Goal: Information Seeking & Learning: Learn about a topic

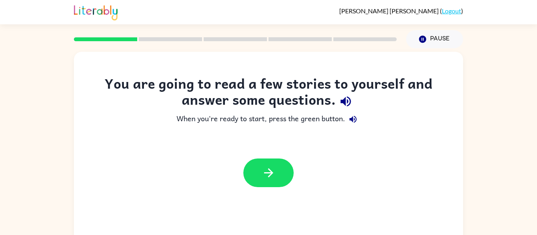
click at [345, 100] on icon "button" at bounding box center [345, 102] width 10 height 10
click at [352, 116] on icon "button" at bounding box center [352, 119] width 9 height 9
click at [276, 169] on button "button" at bounding box center [268, 173] width 50 height 29
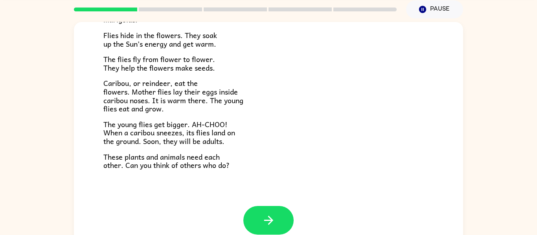
scroll to position [31, 0]
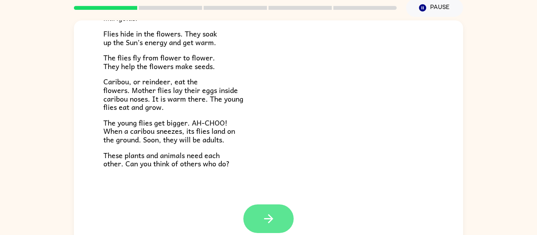
click at [263, 224] on icon "button" at bounding box center [269, 219] width 14 height 14
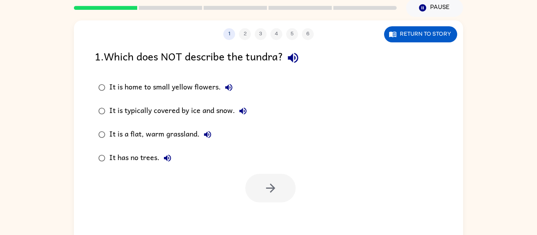
scroll to position [0, 0]
click at [298, 50] on button "button" at bounding box center [293, 58] width 20 height 20
click at [225, 84] on icon "button" at bounding box center [228, 87] width 9 height 9
click at [241, 112] on icon "button" at bounding box center [242, 110] width 9 height 9
click at [194, 110] on div "It is typically covered by ice and snow." at bounding box center [179, 111] width 141 height 16
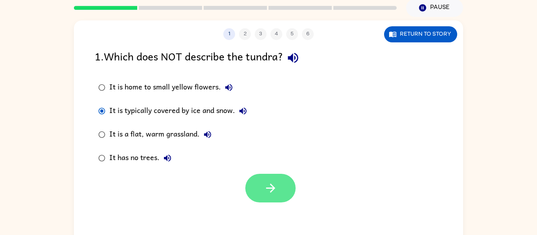
click at [269, 194] on icon "button" at bounding box center [271, 189] width 14 height 14
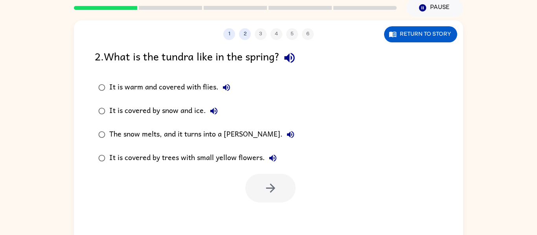
click at [295, 50] on button "button" at bounding box center [289, 58] width 20 height 20
click at [227, 84] on icon "button" at bounding box center [226, 87] width 9 height 9
click at [216, 106] on button "It is covered by snow and ice." at bounding box center [214, 111] width 16 height 16
click at [286, 130] on icon "button" at bounding box center [290, 134] width 9 height 9
click at [271, 155] on icon "button" at bounding box center [272, 158] width 9 height 9
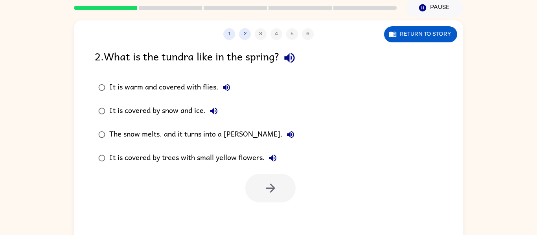
click at [231, 133] on div "The snow melts, and it turns into a [PERSON_NAME]." at bounding box center [203, 135] width 189 height 16
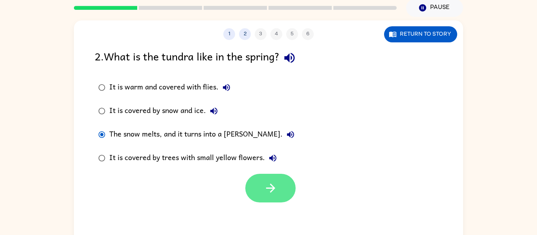
click at [275, 189] on icon "button" at bounding box center [271, 189] width 14 height 14
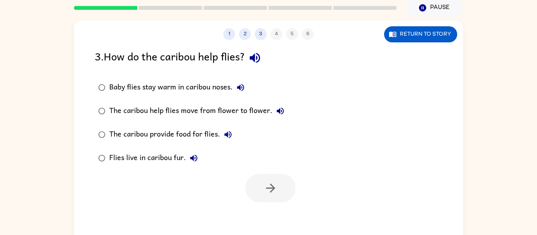
click at [257, 64] on icon "button" at bounding box center [255, 58] width 14 height 14
click at [257, 57] on icon "button" at bounding box center [254, 58] width 10 height 10
click at [239, 83] on icon "button" at bounding box center [240, 87] width 9 height 9
click at [275, 108] on icon "button" at bounding box center [279, 110] width 9 height 9
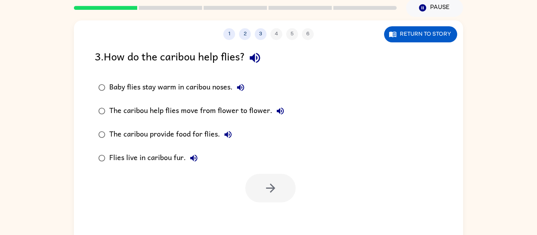
click at [228, 132] on icon "button" at bounding box center [227, 134] width 9 height 9
click at [199, 156] on button "Flies live in caribou fur." at bounding box center [194, 158] width 16 height 16
click at [200, 109] on div "The caribou help flies move from flower to flower." at bounding box center [198, 111] width 179 height 16
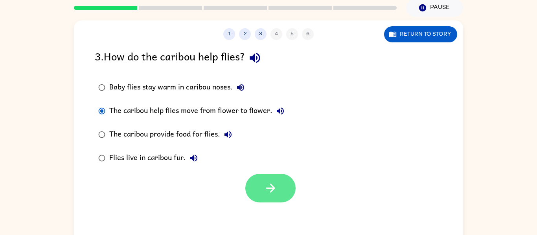
click at [266, 176] on button "button" at bounding box center [270, 188] width 50 height 29
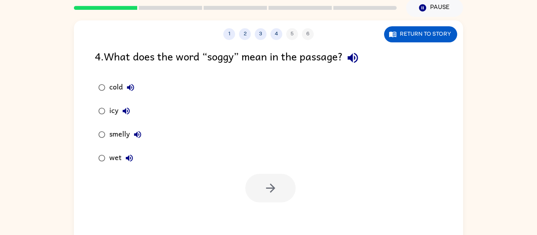
click at [356, 55] on icon "button" at bounding box center [352, 58] width 10 height 10
click at [132, 85] on icon "button" at bounding box center [130, 87] width 7 height 7
click at [122, 106] on button "icy" at bounding box center [126, 111] width 16 height 16
click at [137, 132] on icon "button" at bounding box center [137, 134] width 7 height 7
click at [127, 158] on icon "button" at bounding box center [129, 158] width 7 height 7
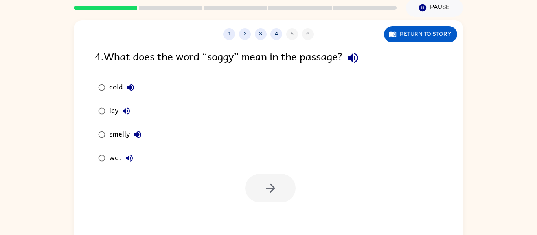
click at [113, 157] on div "wet" at bounding box center [123, 158] width 28 height 16
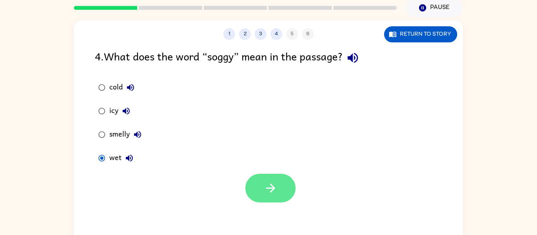
click at [262, 186] on button "button" at bounding box center [270, 188] width 50 height 29
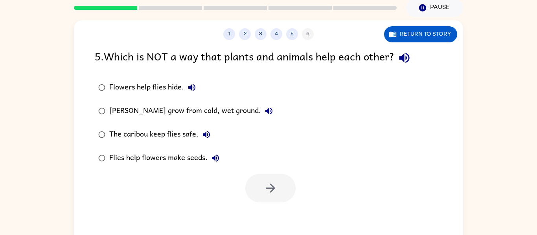
click at [405, 52] on icon "button" at bounding box center [404, 58] width 14 height 14
click at [191, 87] on icon "button" at bounding box center [191, 87] width 9 height 9
click at [264, 109] on icon "button" at bounding box center [268, 110] width 9 height 9
click at [206, 132] on icon "button" at bounding box center [206, 134] width 9 height 9
click at [211, 163] on button "Flies help flowers make seeds." at bounding box center [215, 158] width 16 height 16
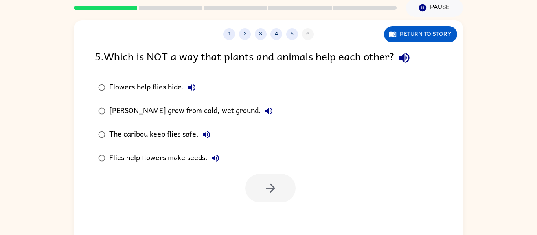
click at [178, 134] on div "The caribou keep flies safe." at bounding box center [161, 135] width 105 height 16
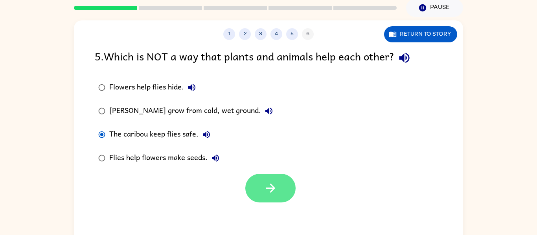
click at [272, 194] on icon "button" at bounding box center [271, 189] width 14 height 14
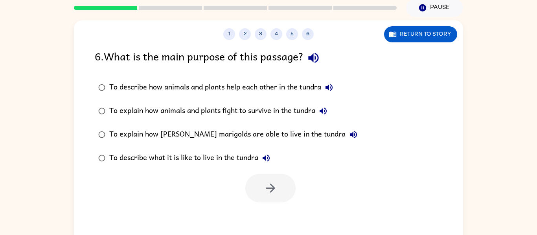
click at [314, 58] on icon "button" at bounding box center [313, 58] width 10 height 10
click at [334, 87] on icon "button" at bounding box center [328, 87] width 9 height 9
click at [323, 109] on icon "button" at bounding box center [322, 110] width 9 height 9
click at [350, 133] on icon "button" at bounding box center [353, 134] width 7 height 7
click at [266, 158] on icon "button" at bounding box center [265, 158] width 7 height 7
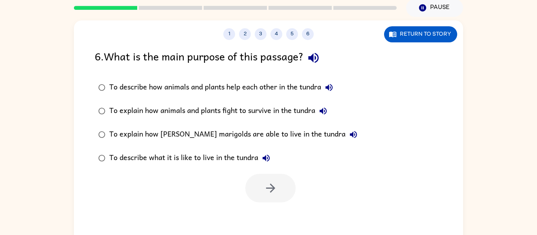
click at [266, 158] on icon "button" at bounding box center [265, 158] width 7 height 7
click at [238, 156] on div "To describe what it is like to live in the tundra" at bounding box center [191, 158] width 165 height 16
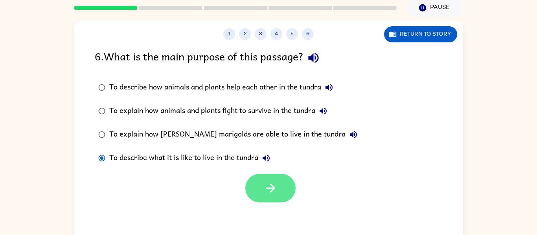
click at [278, 178] on button "button" at bounding box center [270, 188] width 50 height 29
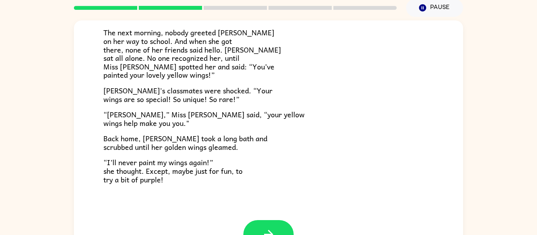
scroll to position [204, 0]
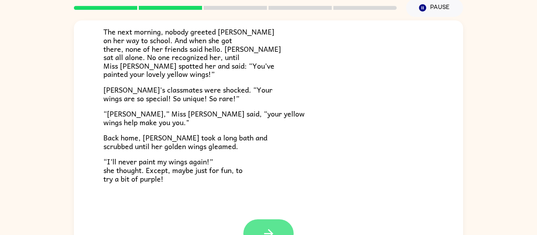
click at [257, 228] on button "button" at bounding box center [268, 234] width 50 height 29
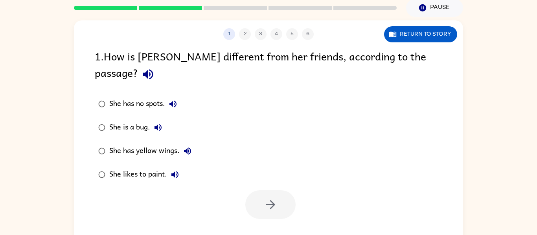
click at [155, 68] on icon "button" at bounding box center [148, 75] width 14 height 14
click at [167, 96] on button "She has no spots." at bounding box center [173, 104] width 16 height 16
click at [159, 124] on icon "button" at bounding box center [157, 127] width 7 height 7
click at [187, 148] on icon "button" at bounding box center [187, 151] width 7 height 7
click at [177, 167] on button "She likes to paint." at bounding box center [175, 175] width 16 height 16
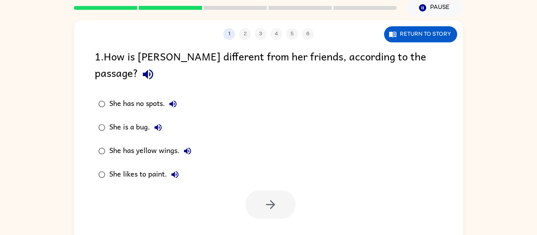
click at [160, 143] on div "She has yellow wings." at bounding box center [152, 151] width 86 height 16
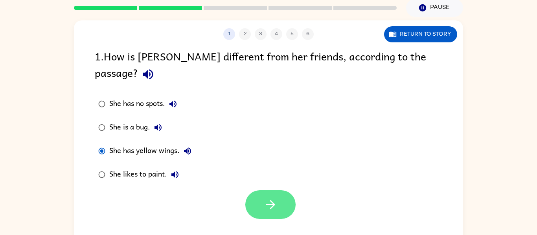
click at [268, 198] on icon "button" at bounding box center [271, 205] width 14 height 14
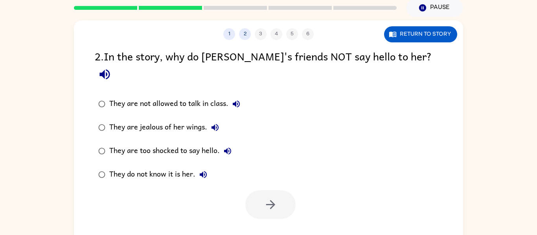
click at [236, 99] on icon "button" at bounding box center [235, 103] width 9 height 9
click at [112, 68] on icon "button" at bounding box center [105, 75] width 14 height 14
click at [233, 99] on icon "button" at bounding box center [235, 103] width 9 height 9
click at [212, 124] on icon "button" at bounding box center [214, 127] width 7 height 7
click at [225, 147] on icon "button" at bounding box center [227, 151] width 9 height 9
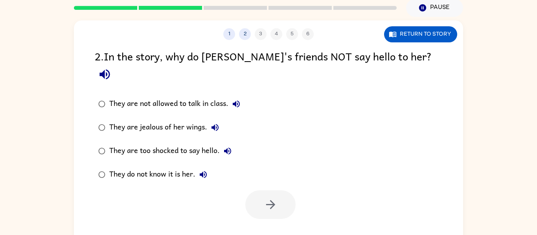
click at [204, 170] on icon "button" at bounding box center [202, 174] width 9 height 9
click at [189, 143] on div "They are too shocked to say hello." at bounding box center [172, 151] width 126 height 16
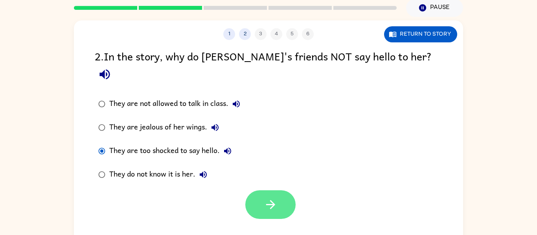
click at [268, 198] on icon "button" at bounding box center [271, 205] width 14 height 14
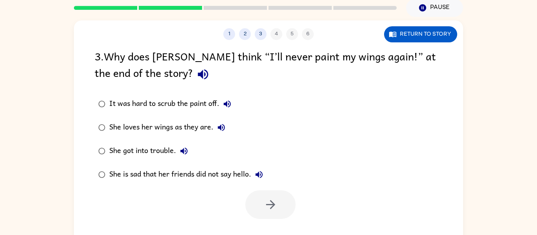
click at [196, 72] on icon "button" at bounding box center [203, 75] width 14 height 14
click at [226, 101] on icon "button" at bounding box center [226, 103] width 9 height 9
click at [218, 126] on icon "button" at bounding box center [220, 127] width 9 height 9
click at [185, 149] on icon "button" at bounding box center [183, 151] width 9 height 9
click at [258, 169] on button "She is sad that her friends did not say hello." at bounding box center [259, 175] width 16 height 16
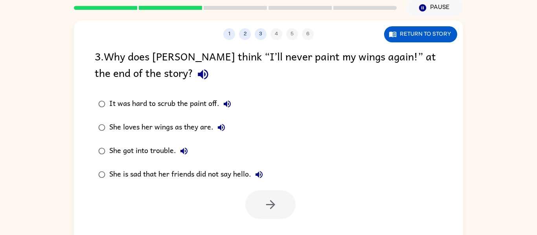
click at [229, 171] on div "She is sad that her friends did not say hello." at bounding box center [188, 175] width 158 height 16
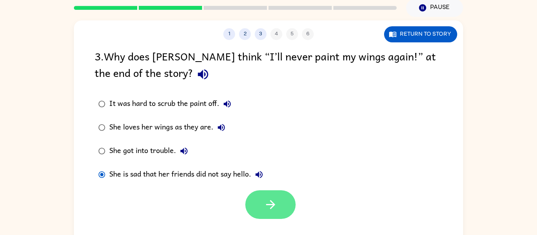
click at [256, 198] on button "button" at bounding box center [270, 205] width 50 height 29
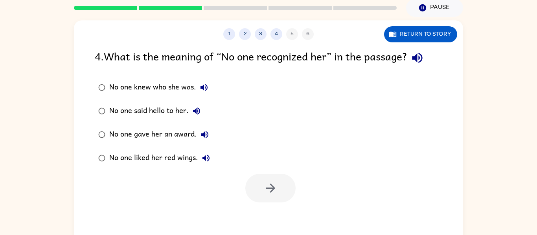
click at [415, 57] on icon "button" at bounding box center [417, 58] width 10 height 10
click at [205, 87] on icon "button" at bounding box center [203, 87] width 7 height 7
click at [197, 105] on button "No one said hello to her." at bounding box center [197, 111] width 16 height 16
click at [201, 129] on button "No one gave her an award." at bounding box center [205, 135] width 16 height 16
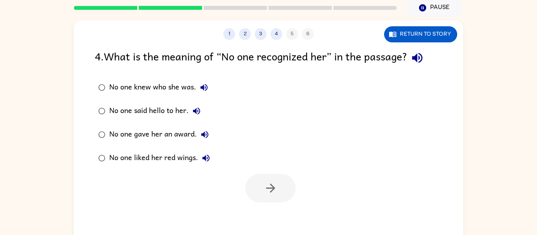
click at [201, 129] on button "No one gave her an award." at bounding box center [205, 135] width 16 height 16
click at [206, 159] on icon "button" at bounding box center [205, 158] width 9 height 9
click at [201, 85] on icon "button" at bounding box center [203, 87] width 9 height 9
click at [146, 83] on div "No one knew who she was." at bounding box center [160, 88] width 103 height 16
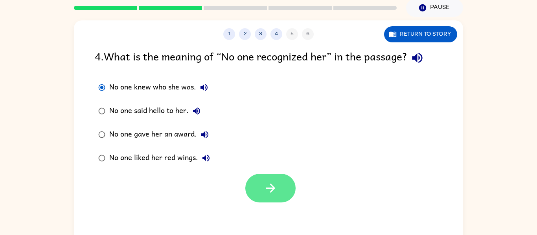
click at [261, 187] on button "button" at bounding box center [270, 188] width 50 height 29
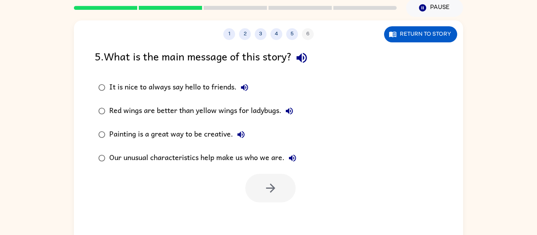
click at [307, 57] on icon "button" at bounding box center [302, 58] width 14 height 14
click at [248, 87] on icon "button" at bounding box center [244, 87] width 9 height 9
click at [288, 106] on button "Red wings are better than yellow wings for ladybugs." at bounding box center [289, 111] width 16 height 16
click at [240, 133] on icon "button" at bounding box center [240, 134] width 7 height 7
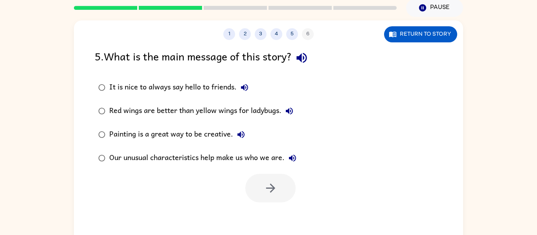
click at [240, 133] on icon "button" at bounding box center [240, 134] width 7 height 7
click at [292, 155] on icon "button" at bounding box center [292, 158] width 9 height 9
click at [255, 158] on div "Our unusual characteristics help make us who we are." at bounding box center [204, 158] width 191 height 16
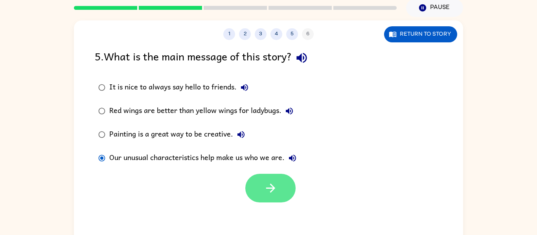
click at [270, 199] on button "button" at bounding box center [270, 188] width 50 height 29
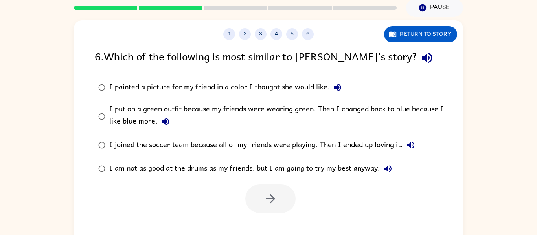
click at [420, 55] on icon "button" at bounding box center [427, 58] width 14 height 14
click at [338, 85] on icon "button" at bounding box center [337, 87] width 9 height 9
click at [165, 121] on icon "button" at bounding box center [165, 121] width 7 height 7
click at [409, 144] on icon "button" at bounding box center [410, 145] width 7 height 7
click at [386, 166] on icon "button" at bounding box center [387, 168] width 9 height 9
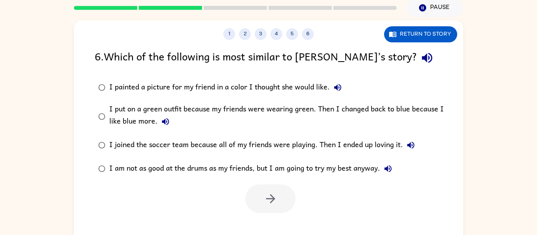
click at [227, 106] on div "I put on a green outfit because my friends were wearing green. Then I changed b…" at bounding box center [280, 116] width 343 height 26
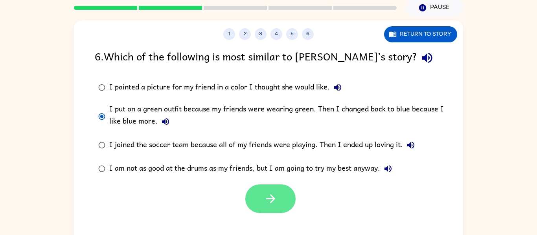
click at [262, 201] on button "button" at bounding box center [270, 199] width 50 height 29
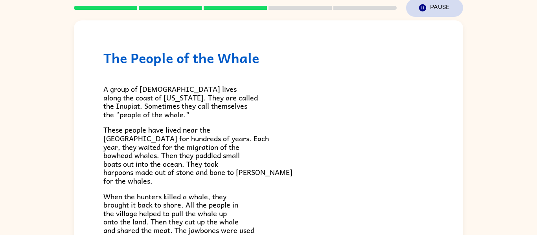
click at [427, 6] on button "Pause Pause" at bounding box center [434, 8] width 57 height 18
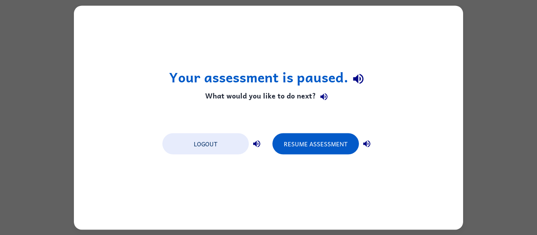
click at [360, 77] on icon "button" at bounding box center [358, 79] width 14 height 14
click at [325, 95] on icon "button" at bounding box center [323, 97] width 7 height 7
click at [252, 143] on icon "button" at bounding box center [256, 143] width 9 height 9
click at [367, 139] on icon "button" at bounding box center [366, 143] width 9 height 9
